Goal: Obtain resource: Obtain resource

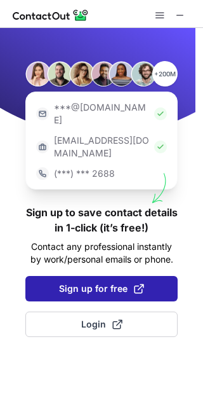
click at [99, 282] on span "Sign up for free" at bounding box center [101, 288] width 85 height 13
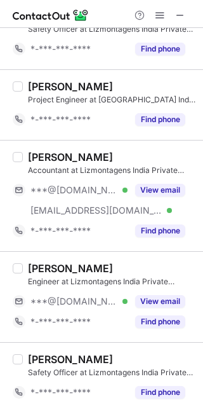
scroll to position [546, 0]
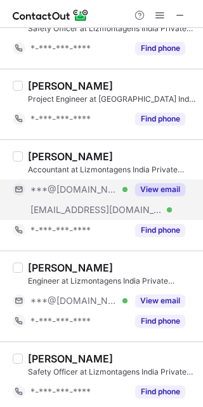
click at [171, 183] on button "View email" at bounding box center [160, 189] width 50 height 13
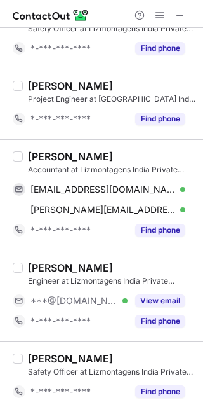
click at [36, 151] on div "AMIT KUMAR" at bounding box center [70, 156] width 85 height 13
copy div "AMIT"
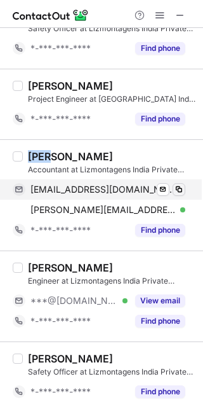
click at [181, 186] on span at bounding box center [179, 189] width 10 height 10
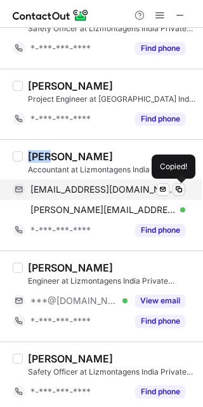
click at [181, 186] on span at bounding box center [179, 189] width 10 height 10
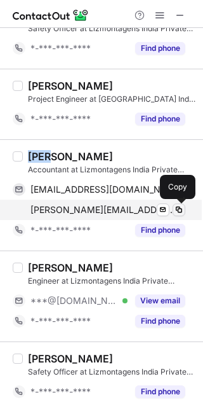
click at [181, 207] on span at bounding box center [179, 210] width 10 height 10
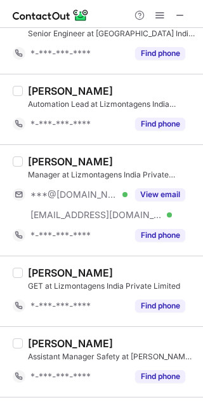
scroll to position [1209, 0]
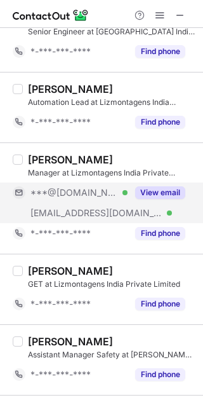
click at [165, 188] on button "View email" at bounding box center [160, 192] width 50 height 13
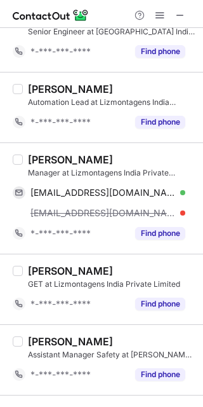
click at [46, 158] on div "Prakash Singh Thakur" at bounding box center [70, 159] width 85 height 13
copy div "Prakash"
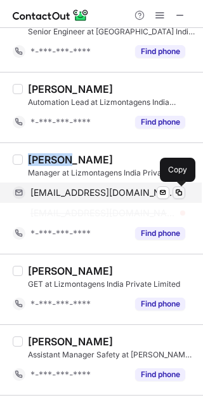
click at [181, 193] on span at bounding box center [179, 193] width 10 height 10
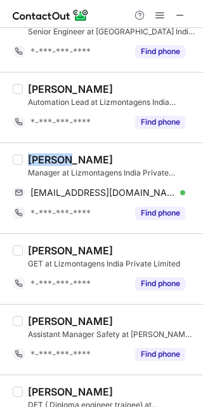
drag, startPoint x: 181, startPoint y: 193, endPoint x: 226, endPoint y: 38, distance: 161.1
click at [203, 38] on html "Select all (25) Nadeem Ahmad Assistant Manager at Lizmontagens India Private Li…" at bounding box center [101, 203] width 203 height 407
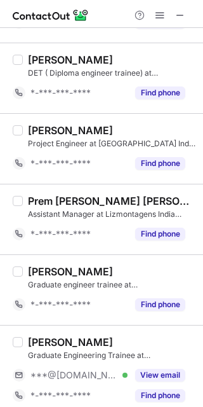
scroll to position [1550, 0]
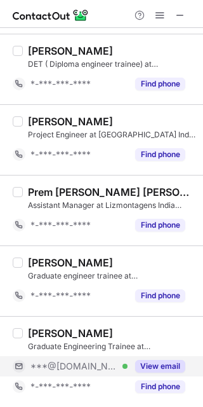
click at [170, 365] on button "View email" at bounding box center [160, 366] width 50 height 13
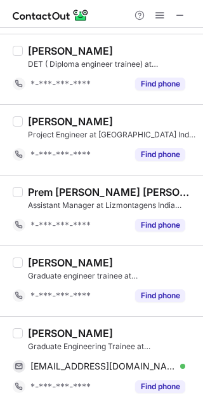
click at [50, 332] on div "Prashant Tiwari" at bounding box center [70, 333] width 85 height 13
copy div "Prashant"
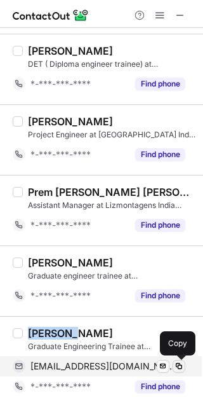
click at [180, 364] on span at bounding box center [179, 366] width 10 height 10
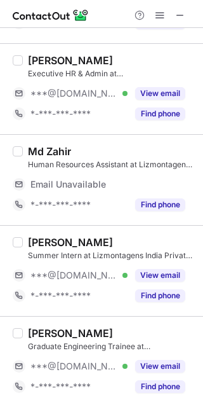
scroll to position [1552, 0]
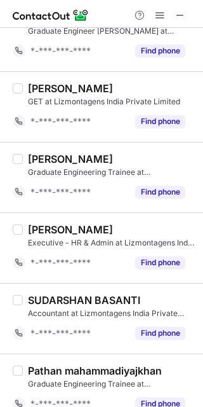
scroll to position [613, 0]
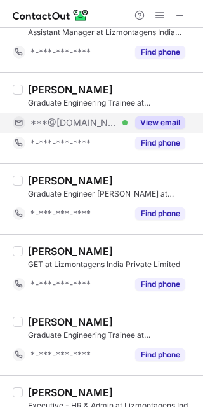
click at [148, 126] on button "View email" at bounding box center [160, 122] width 50 height 13
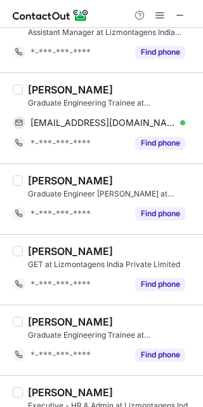
click at [46, 93] on div "Anuj Gupta" at bounding box center [70, 89] width 85 height 13
copy div "Anuj"
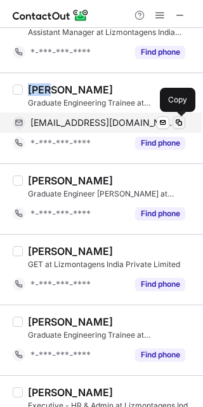
click at [179, 119] on span at bounding box center [179, 123] width 10 height 10
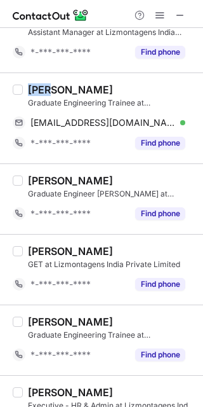
drag, startPoint x: 179, startPoint y: 119, endPoint x: 228, endPoint y: 100, distance: 52.9
click at [203, 100] on html "Select all (21) Omshankar Dewangan Project Engineer at Lizmontagens India Priva…" at bounding box center [101, 203] width 203 height 407
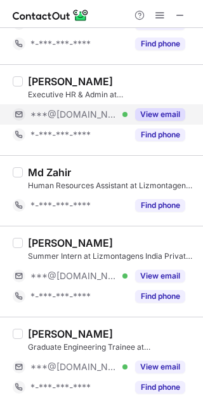
scroll to position [1227, 0]
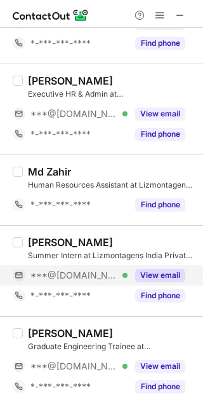
click at [154, 274] on button "View email" at bounding box center [160, 275] width 50 height 13
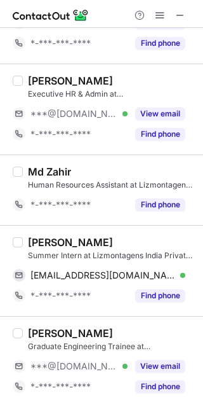
click at [38, 247] on div "Sameer Atreya" at bounding box center [70, 242] width 85 height 13
copy div "Sameer"
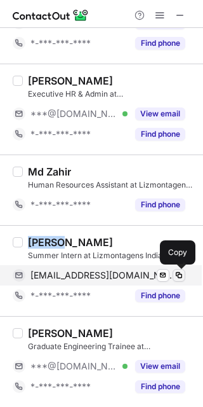
click at [179, 271] on span at bounding box center [179, 275] width 10 height 10
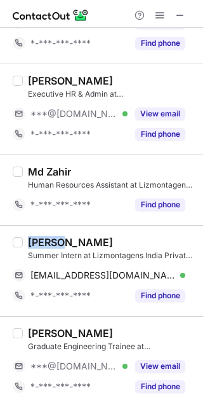
drag, startPoint x: 179, startPoint y: 271, endPoint x: 231, endPoint y: 137, distance: 144.5
click at [203, 137] on html "Select all (21) Omshankar Dewangan Project Engineer at Lizmontagens India Priva…" at bounding box center [101, 203] width 203 height 407
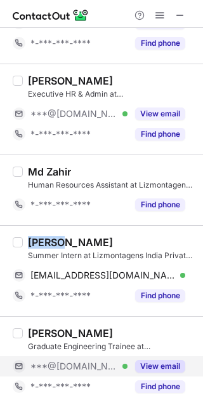
click at [167, 364] on button "View email" at bounding box center [160, 366] width 50 height 13
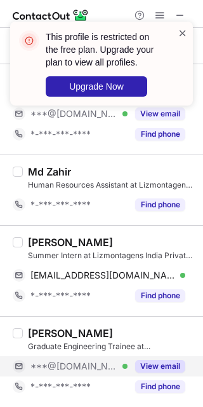
click at [182, 30] on span at bounding box center [183, 33] width 10 height 13
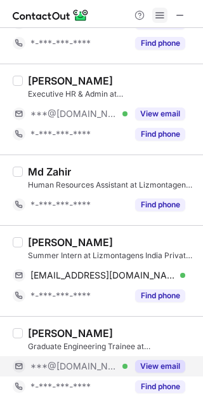
click at [154, 12] on button at bounding box center [160, 15] width 15 height 15
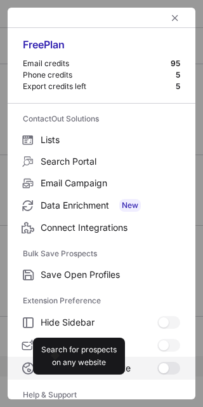
scroll to position [123, 0]
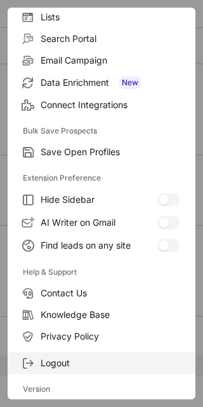
click at [100, 360] on span "Logout" at bounding box center [111, 362] width 140 height 11
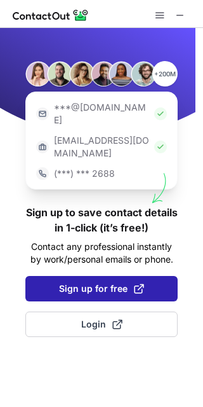
click at [137, 283] on span at bounding box center [139, 288] width 10 height 10
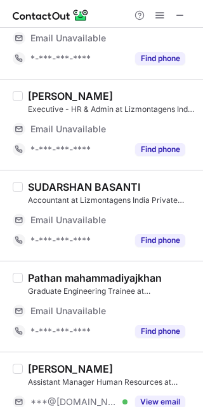
scroll to position [1552, 0]
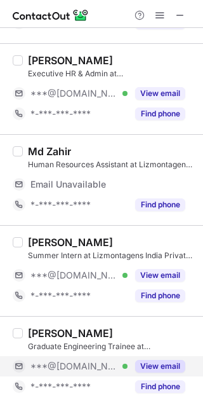
click at [171, 363] on button "View email" at bounding box center [160, 366] width 50 height 13
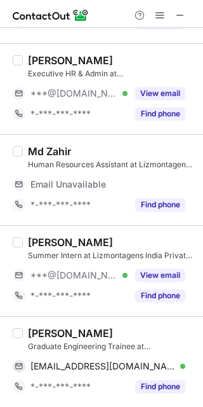
click at [36, 336] on div "Rajnandini Senapati" at bounding box center [70, 333] width 85 height 13
copy div "Rajnandini"
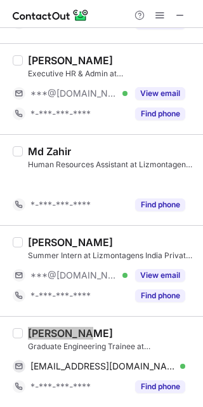
scroll to position [1227, 0]
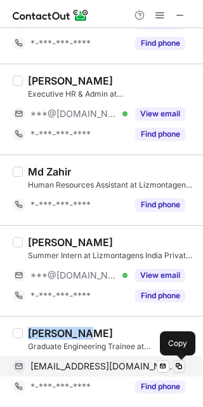
click at [180, 364] on span at bounding box center [179, 366] width 10 height 10
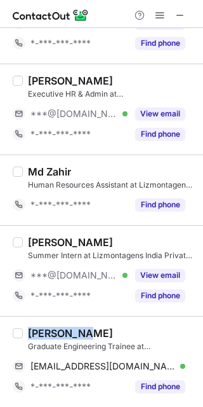
drag, startPoint x: 180, startPoint y: 364, endPoint x: 237, endPoint y: 166, distance: 206.4
click at [203, 166] on html "Select all (21) Omshankar Dewangan Project Engineer at Lizmontagens India Priva…" at bounding box center [101, 203] width 203 height 407
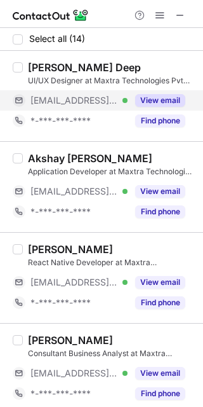
click at [158, 95] on button "View email" at bounding box center [160, 100] width 50 height 13
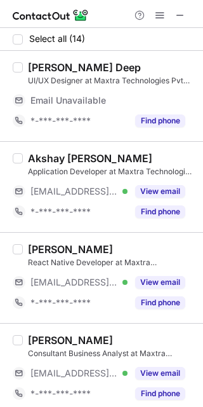
click at [42, 63] on div "Nishtha Deep" at bounding box center [84, 67] width 113 height 13
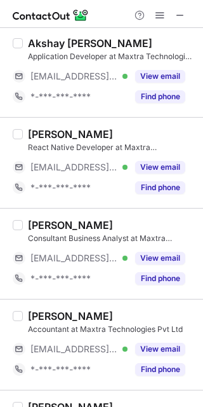
scroll to position [118, 0]
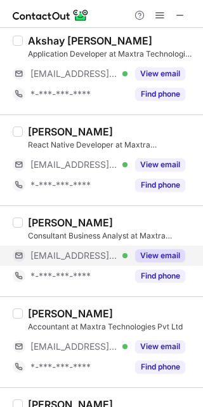
click at [170, 254] on button "View email" at bounding box center [160, 255] width 50 height 13
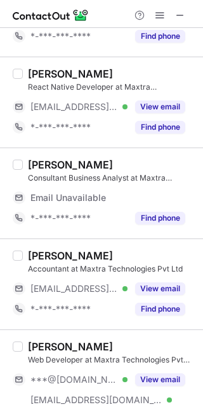
scroll to position [157, 0]
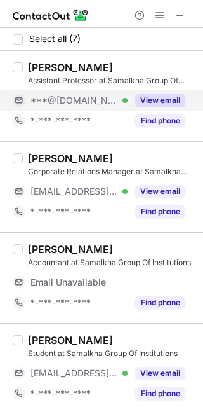
click at [168, 104] on button "View email" at bounding box center [160, 100] width 50 height 13
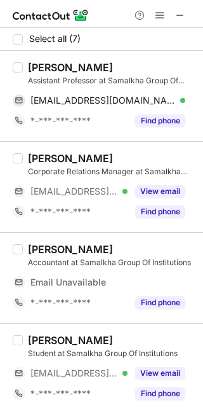
click at [50, 67] on div "[PERSON_NAME]" at bounding box center [70, 67] width 85 height 13
copy div "Abhishek"
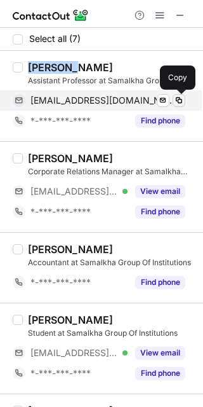
click at [179, 100] on span at bounding box center [179, 100] width 10 height 10
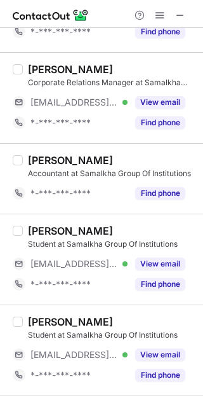
scroll to position [97, 0]
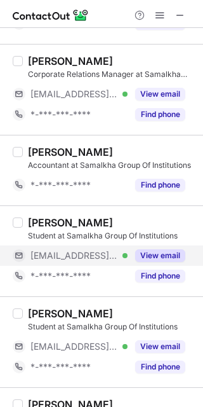
click at [169, 255] on button "View email" at bounding box center [160, 255] width 50 height 13
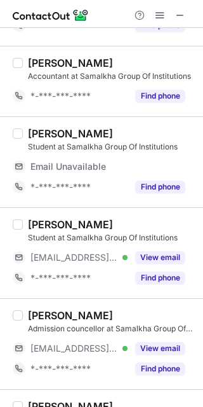
scroll to position [189, 0]
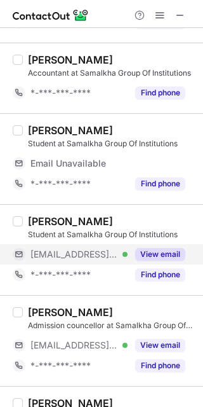
click at [147, 253] on button "View email" at bounding box center [160, 254] width 50 height 13
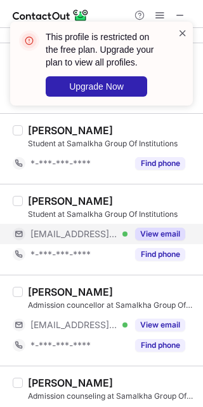
click at [181, 32] on span at bounding box center [183, 33] width 10 height 13
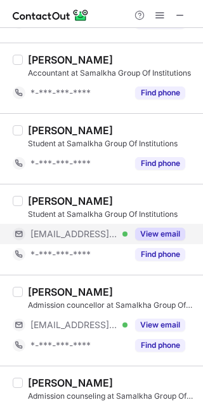
click at [159, 13] on span at bounding box center [160, 15] width 10 height 10
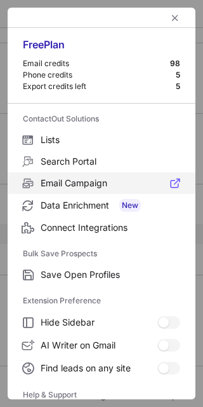
scroll to position [123, 0]
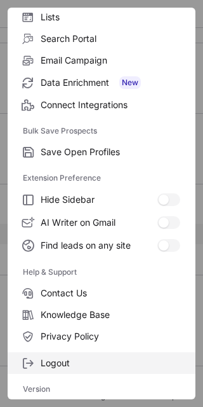
click at [75, 352] on label "Logout" at bounding box center [102, 363] width 188 height 22
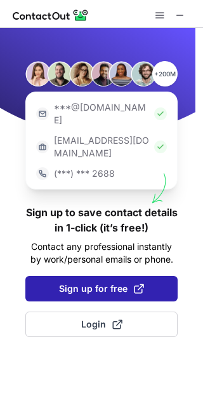
click at [78, 282] on span "Sign up for free" at bounding box center [101, 288] width 85 height 13
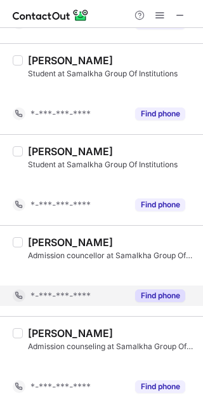
scroll to position [158, 0]
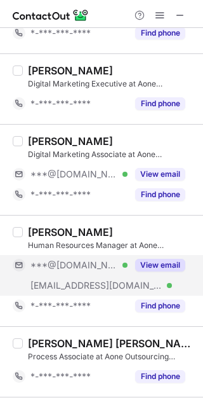
scroll to position [946, 0]
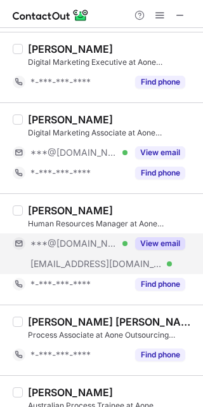
click at [169, 242] on button "View email" at bounding box center [160, 243] width 50 height 13
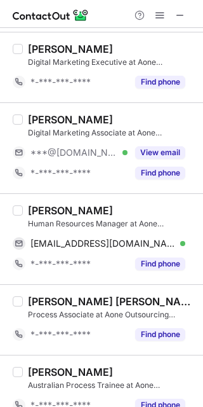
click at [39, 208] on div "Richa Sharma" at bounding box center [70, 210] width 85 height 13
copy div "Richa"
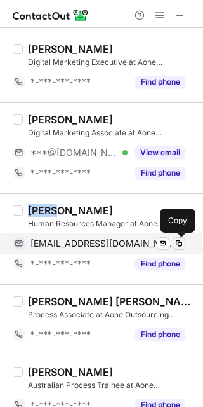
click at [176, 243] on span at bounding box center [179, 243] width 10 height 10
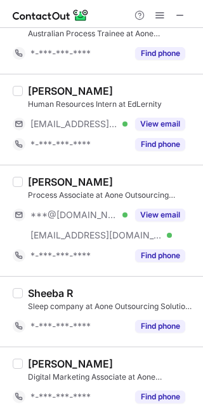
scroll to position [1299, 0]
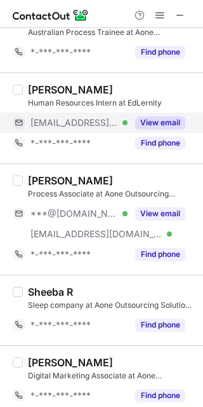
click at [161, 121] on button "View email" at bounding box center [160, 122] width 50 height 13
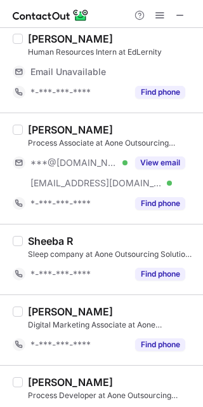
scroll to position [1361, 0]
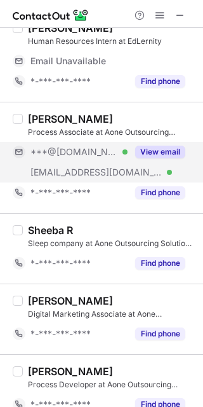
click at [172, 152] on button "View email" at bounding box center [160, 152] width 50 height 13
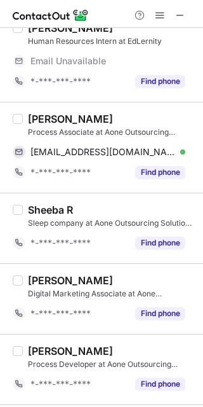
click at [43, 119] on div "Paridhi S." at bounding box center [70, 119] width 85 height 13
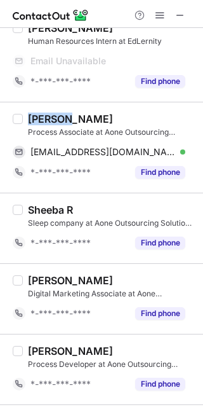
copy div "Paridhi"
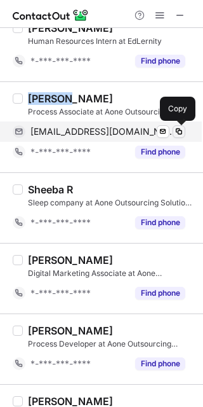
click at [181, 130] on span at bounding box center [179, 131] width 10 height 10
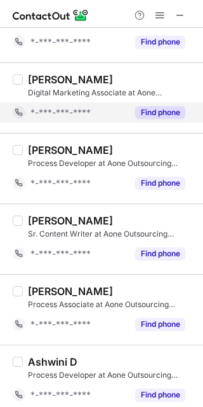
scroll to position [1550, 0]
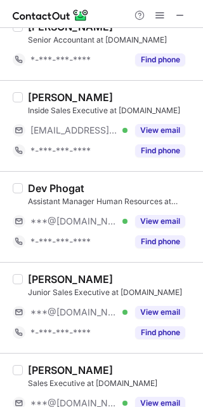
scroll to position [622, 0]
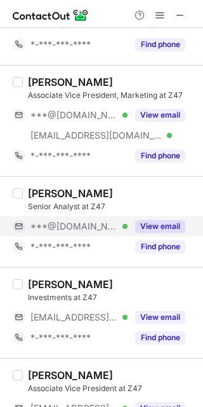
scroll to position [238, 0]
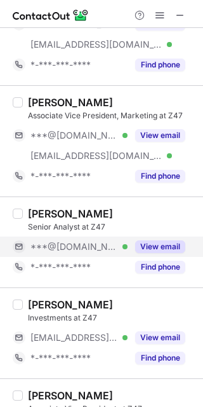
click at [155, 243] on button "View email" at bounding box center [160, 246] width 50 height 13
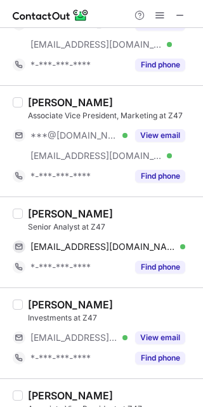
click at [35, 210] on div "[PERSON_NAME]" at bounding box center [70, 213] width 85 height 13
copy div "[PERSON_NAME]"
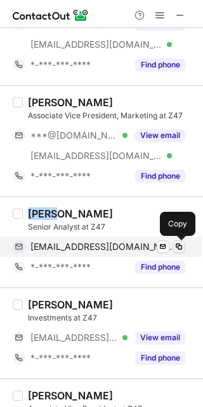
click at [181, 242] on span at bounding box center [179, 247] width 10 height 10
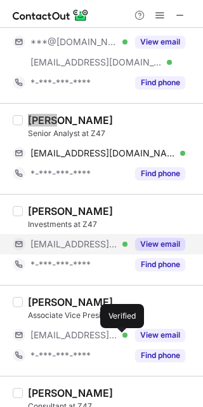
scroll to position [338, 0]
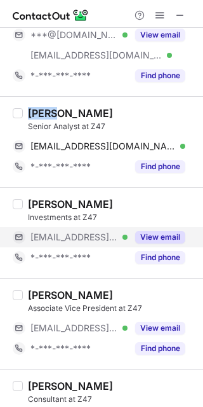
click at [155, 236] on button "View email" at bounding box center [160, 237] width 50 height 13
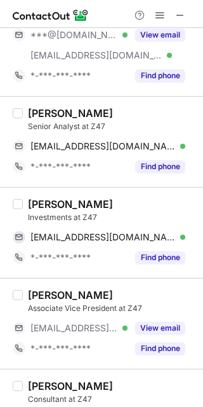
click at [43, 202] on div "[PERSON_NAME]" at bounding box center [70, 204] width 85 height 13
copy div "[PERSON_NAME]"
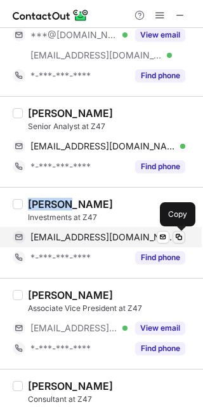
click at [177, 234] on span at bounding box center [179, 237] width 10 height 10
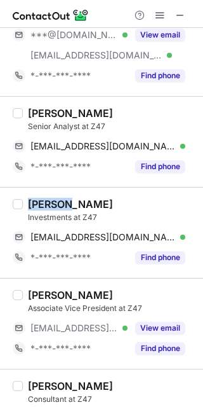
drag, startPoint x: 177, startPoint y: 234, endPoint x: 240, endPoint y: 135, distance: 117.1
click at [203, 135] on html "Select all (16) [PERSON_NAME] Administrative Consultant at Z47 *-***-***-**** F…" at bounding box center [101, 203] width 203 height 407
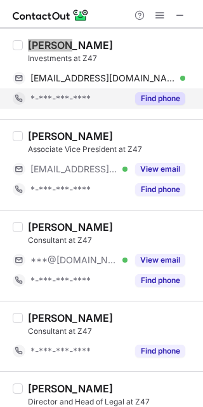
scroll to position [503, 0]
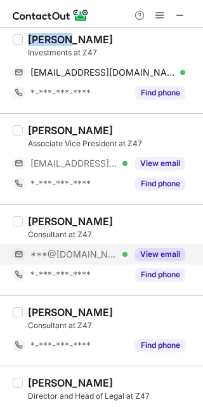
click at [146, 259] on button "View email" at bounding box center [160, 254] width 50 height 13
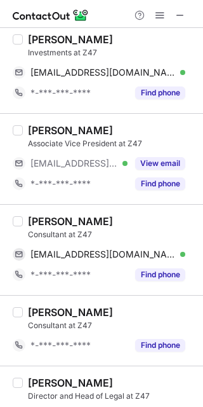
click at [39, 222] on div "[PERSON_NAME]" at bounding box center [70, 221] width 85 height 13
copy div "[PERSON_NAME]"
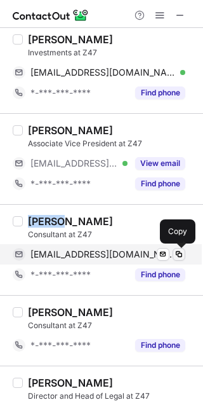
click at [181, 253] on span at bounding box center [179, 254] width 10 height 10
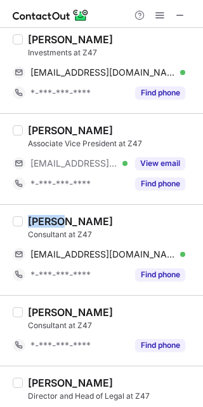
drag, startPoint x: 181, startPoint y: 253, endPoint x: 230, endPoint y: 179, distance: 89.4
click at [203, 179] on html "Select all (16) [PERSON_NAME] Administrative Consultant at Z47 *-***-***-**** F…" at bounding box center [101, 203] width 203 height 407
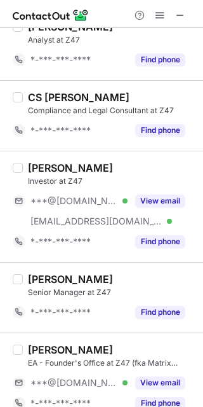
scroll to position [1077, 0]
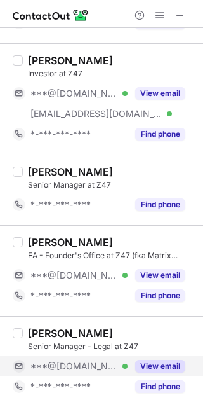
click at [163, 369] on button "View email" at bounding box center [160, 366] width 50 height 13
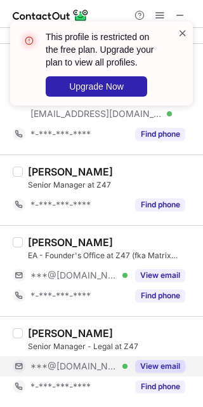
click at [181, 27] on span at bounding box center [183, 33] width 10 height 13
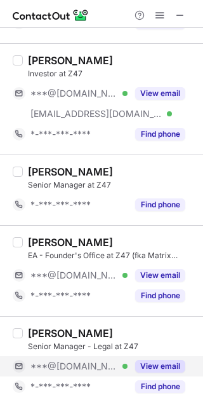
click at [157, 13] on span at bounding box center [160, 15] width 10 height 10
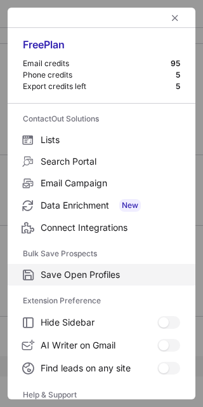
scroll to position [123, 0]
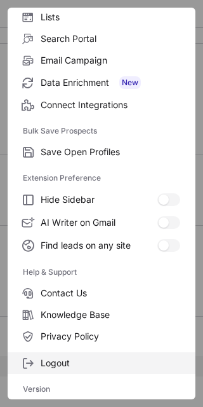
click at [84, 359] on span "Logout" at bounding box center [111, 362] width 140 height 11
